Goal: Information Seeking & Learning: Learn about a topic

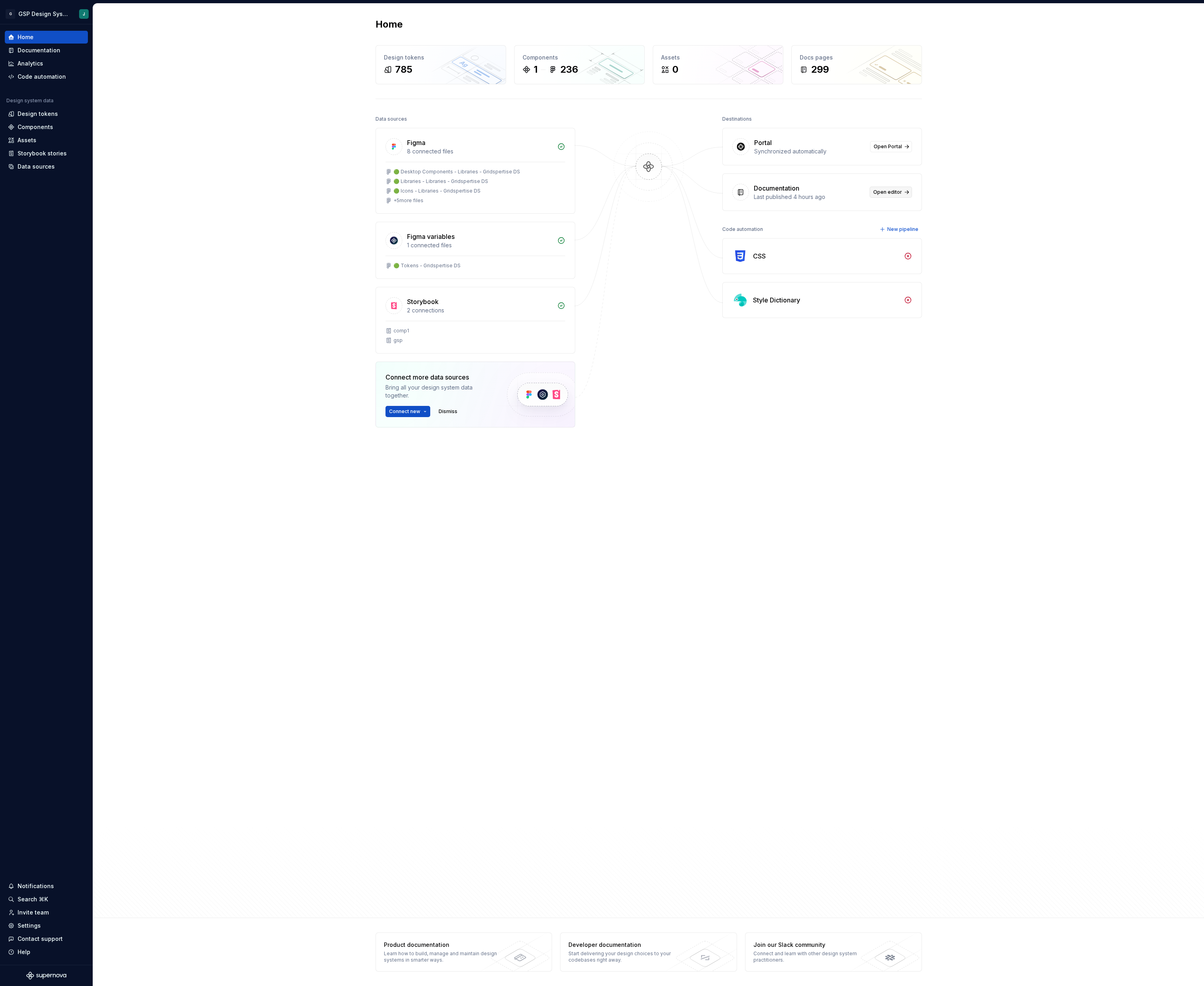
click at [879, 195] on span "Open editor" at bounding box center [887, 192] width 29 height 7
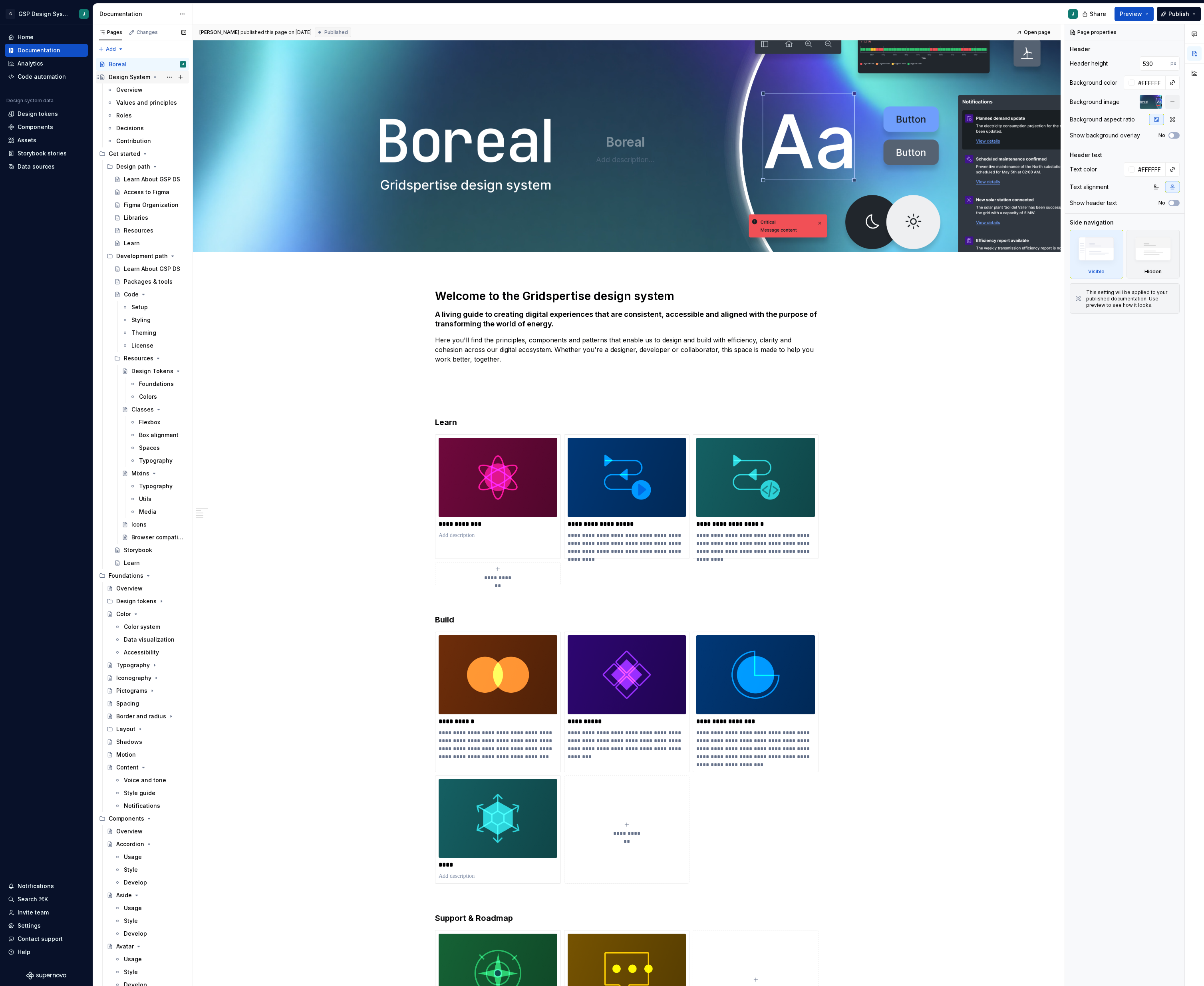
click at [153, 76] on icon "Page tree" at bounding box center [155, 77] width 7 height 7
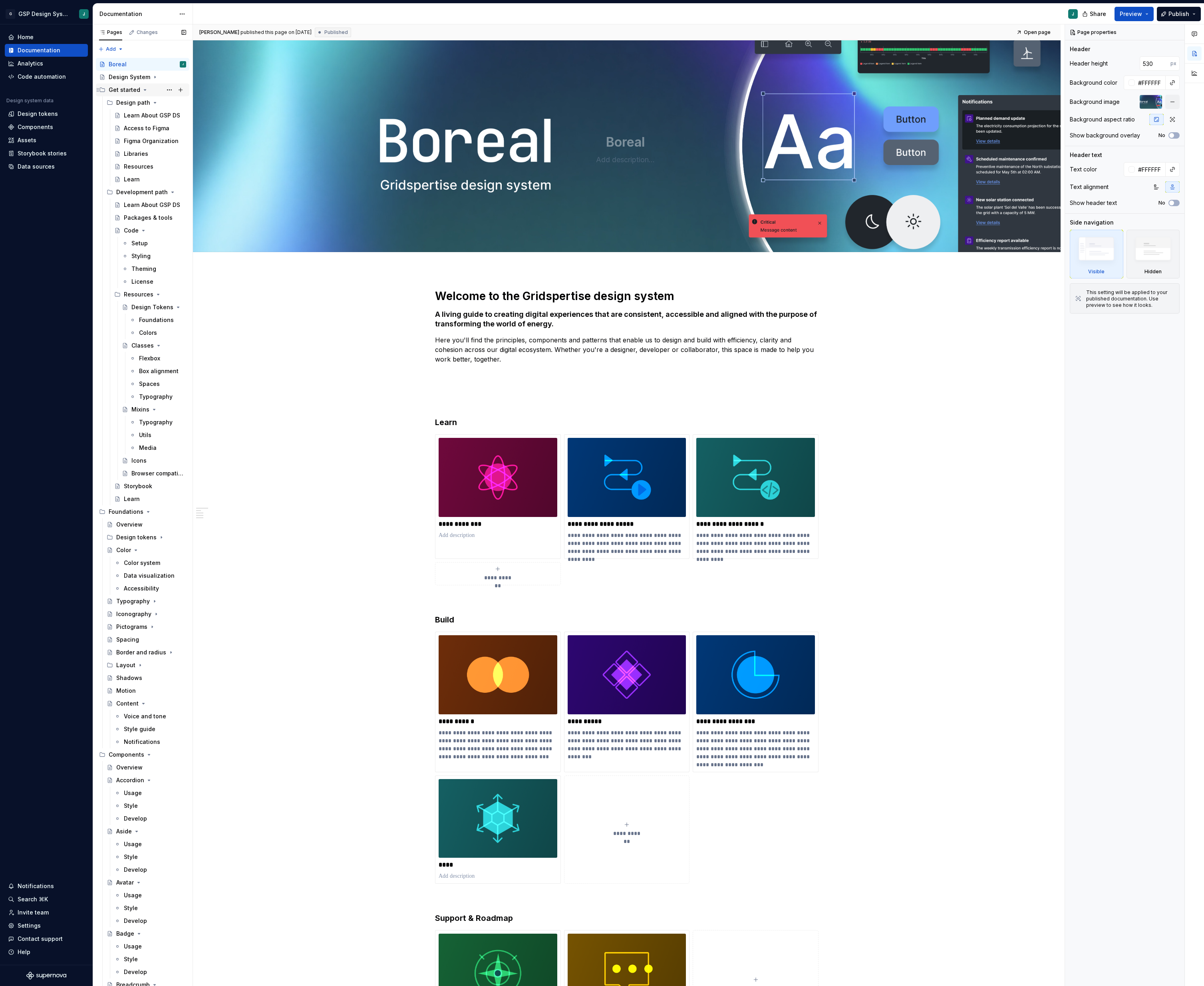
click at [145, 88] on icon "Page tree" at bounding box center [145, 90] width 7 height 7
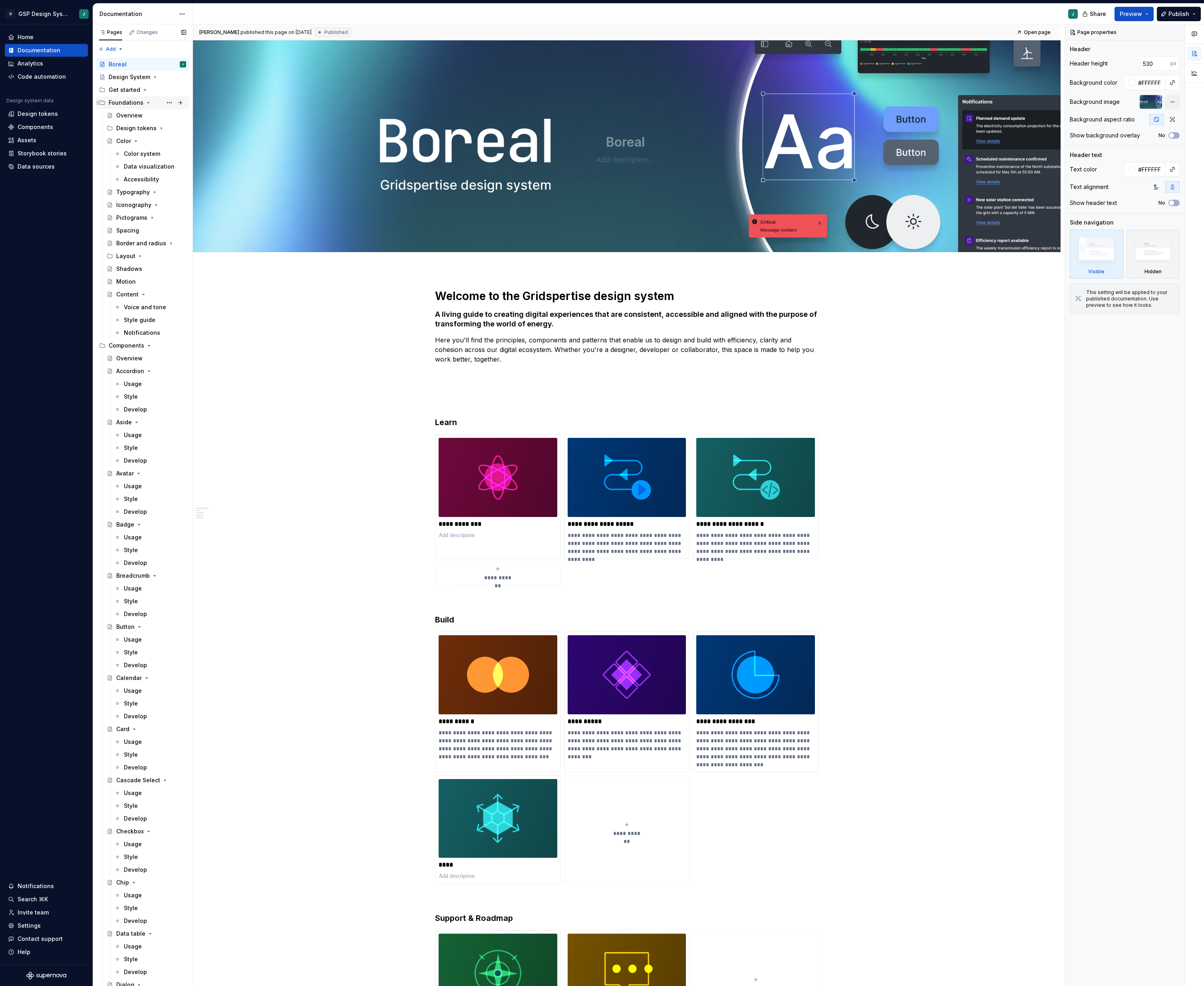
click at [145, 101] on icon "Page tree" at bounding box center [148, 103] width 7 height 7
click at [145, 110] on div "Components" at bounding box center [147, 115] width 77 height 11
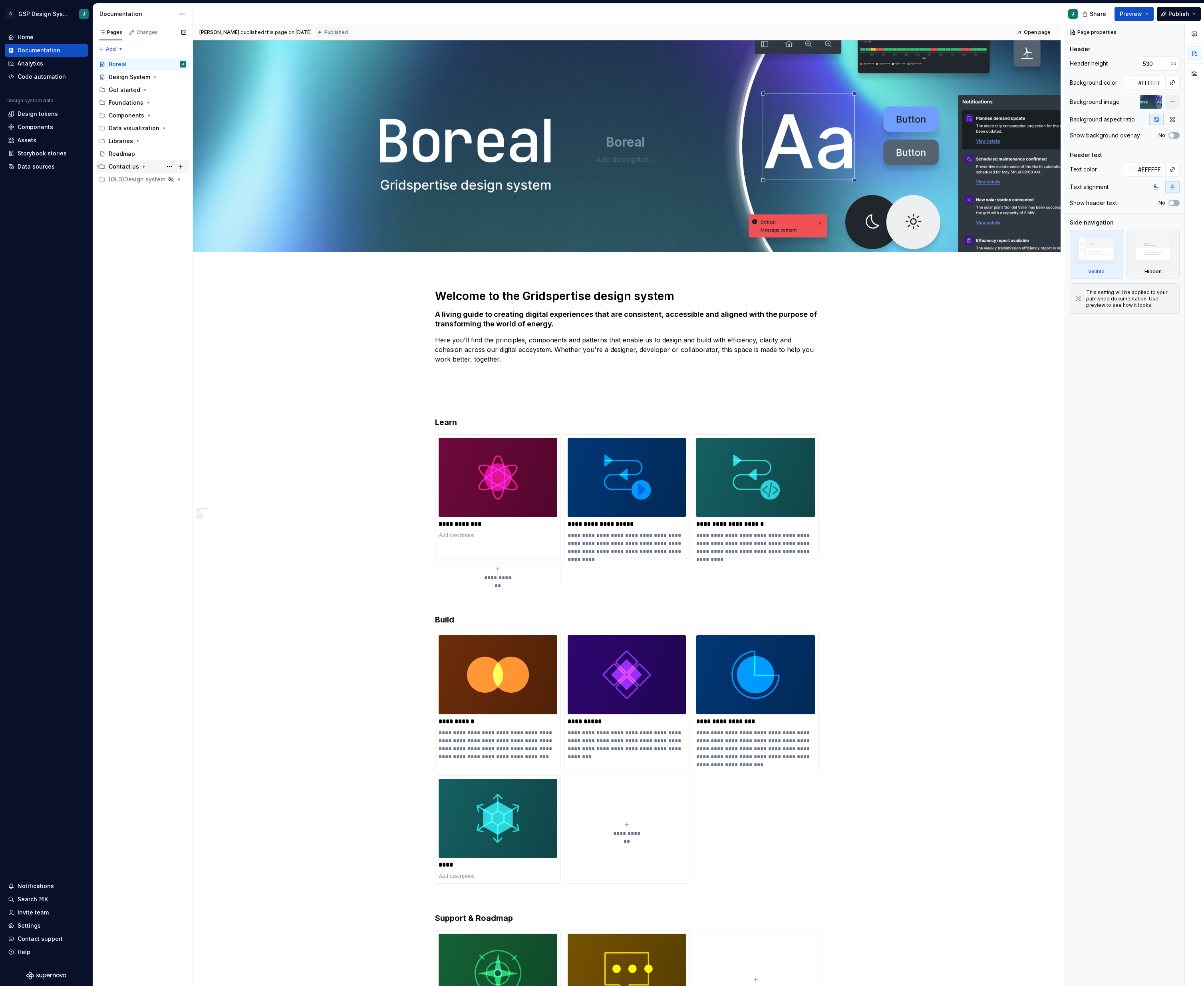
click at [144, 167] on icon "Page tree" at bounding box center [144, 167] width 1 height 2
click at [152, 77] on icon "Page tree" at bounding box center [155, 77] width 7 height 7
click at [145, 138] on div "Contribution" at bounding box center [134, 141] width 35 height 8
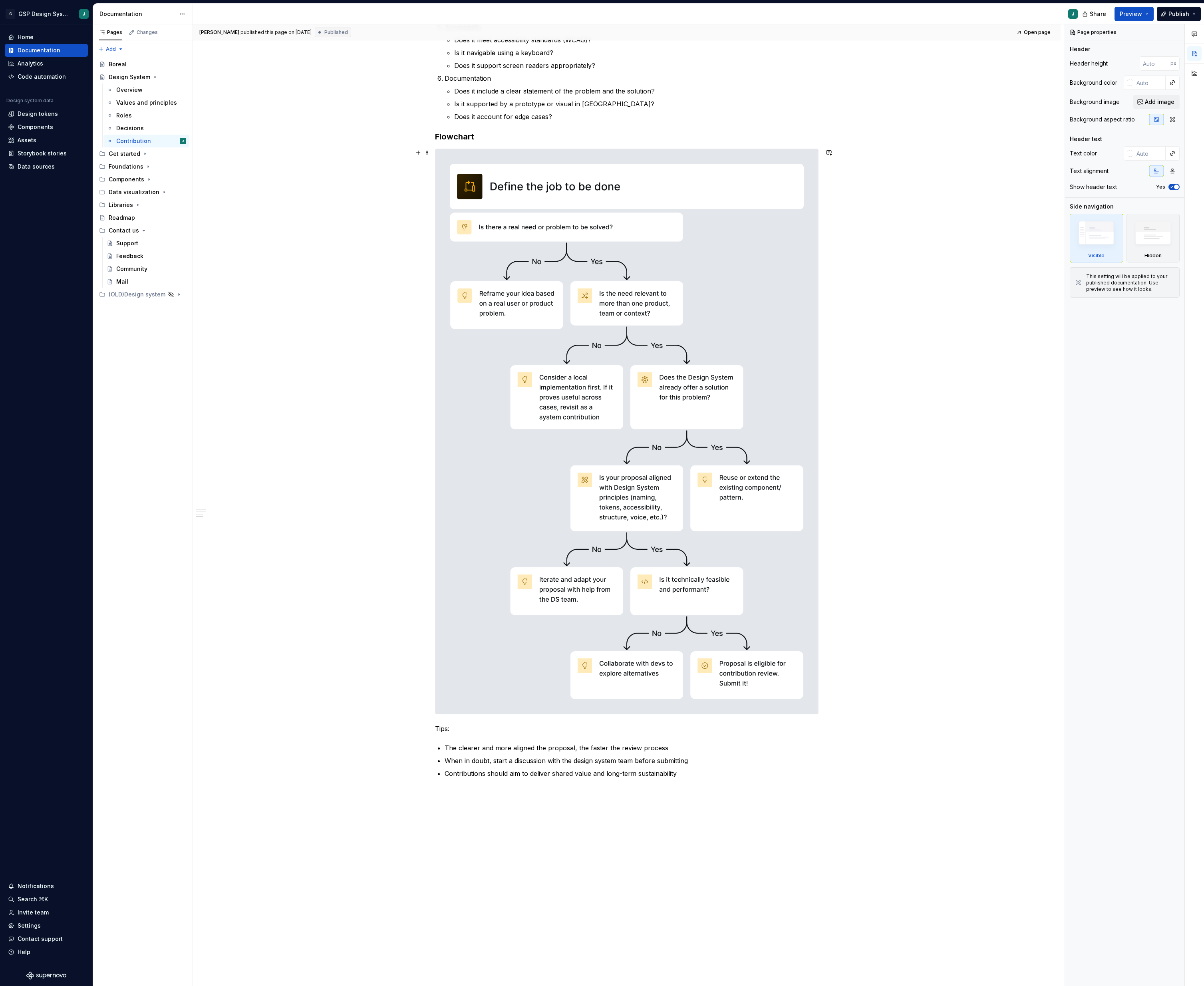
scroll to position [435, 0]
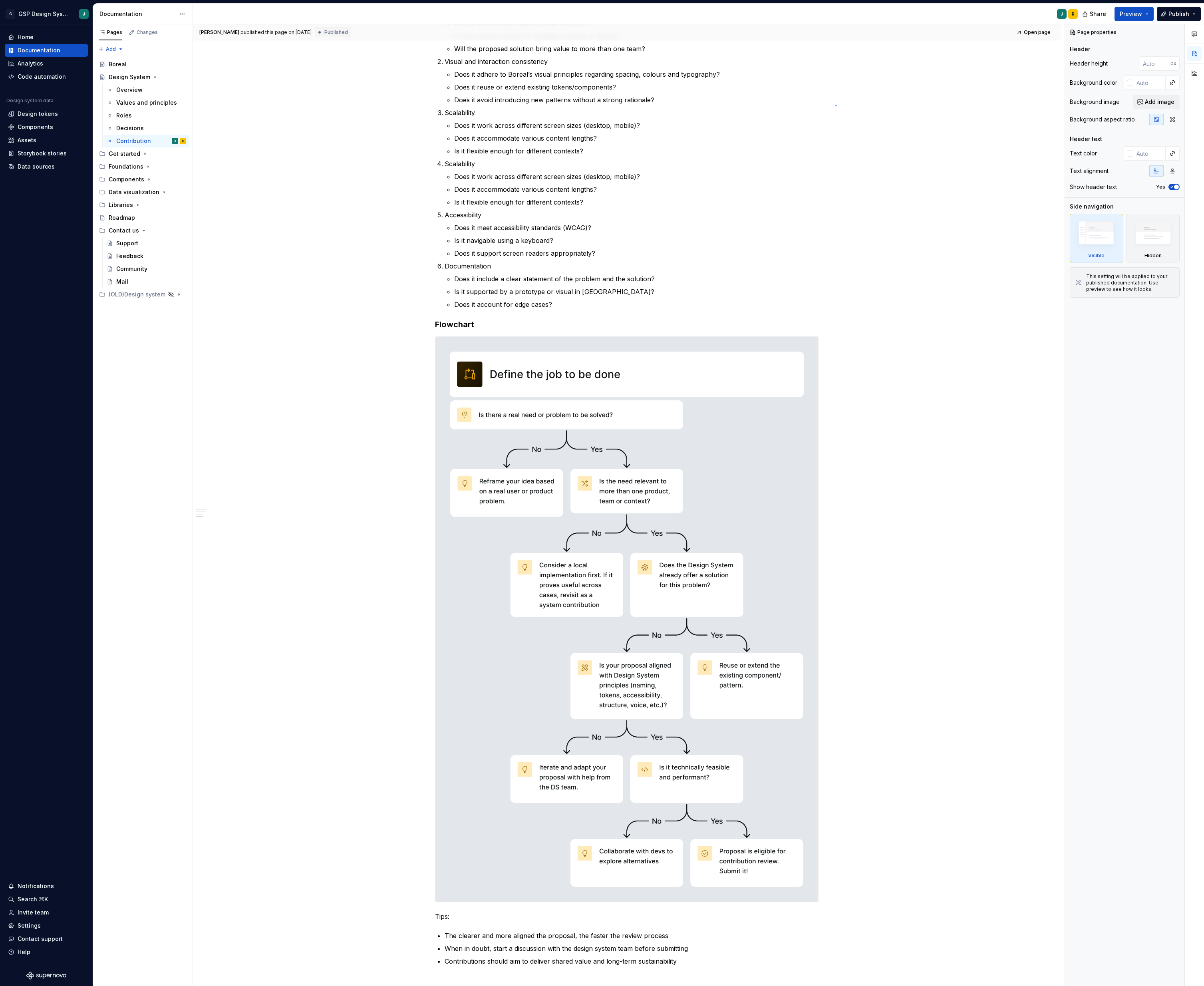
click at [835, 105] on div "[PERSON_NAME] published this page on [DATE] Published Open page Design System E…" at bounding box center [629, 506] width 872 height 962
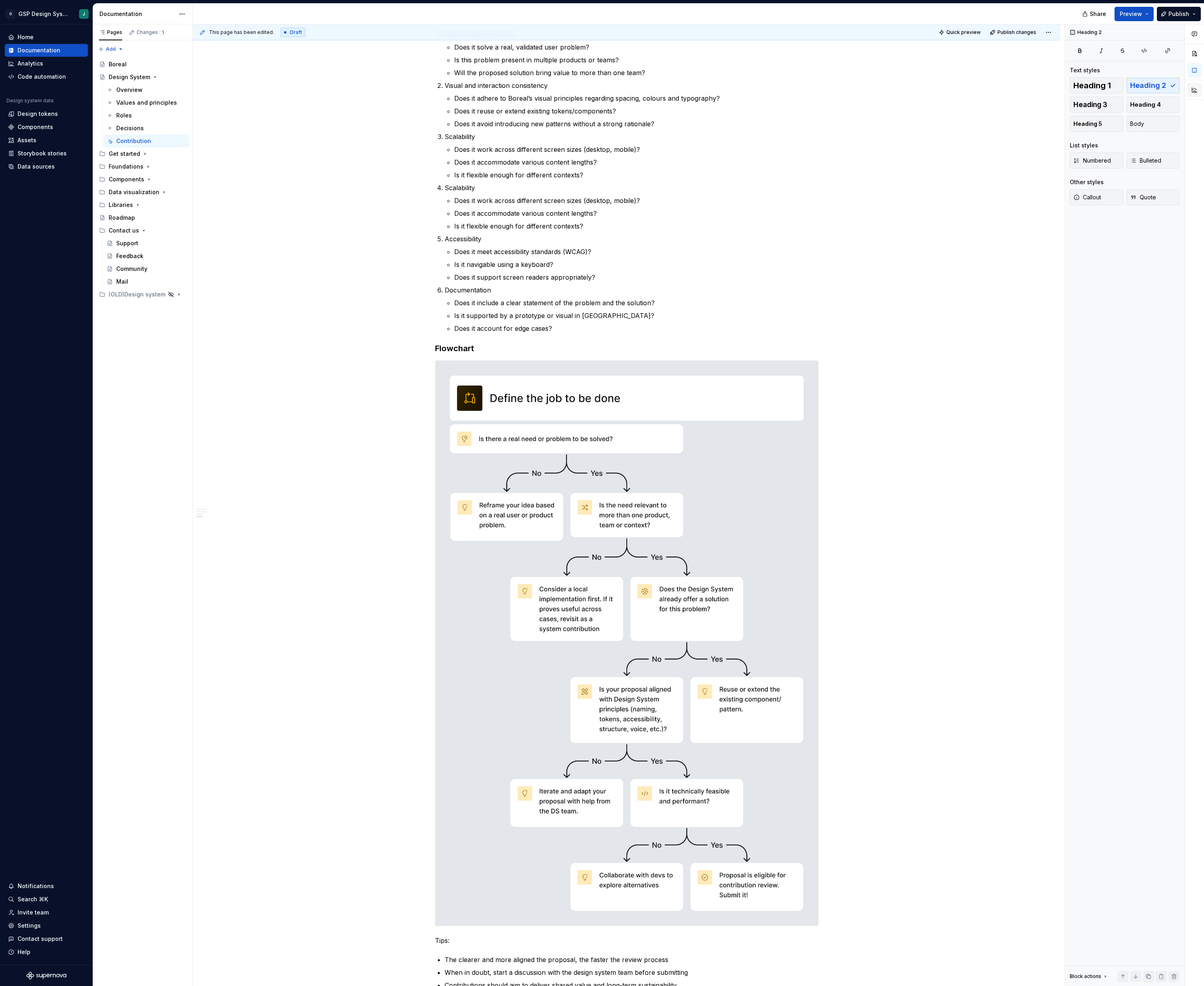
type textarea "*"
